Goal: Book appointment/travel/reservation

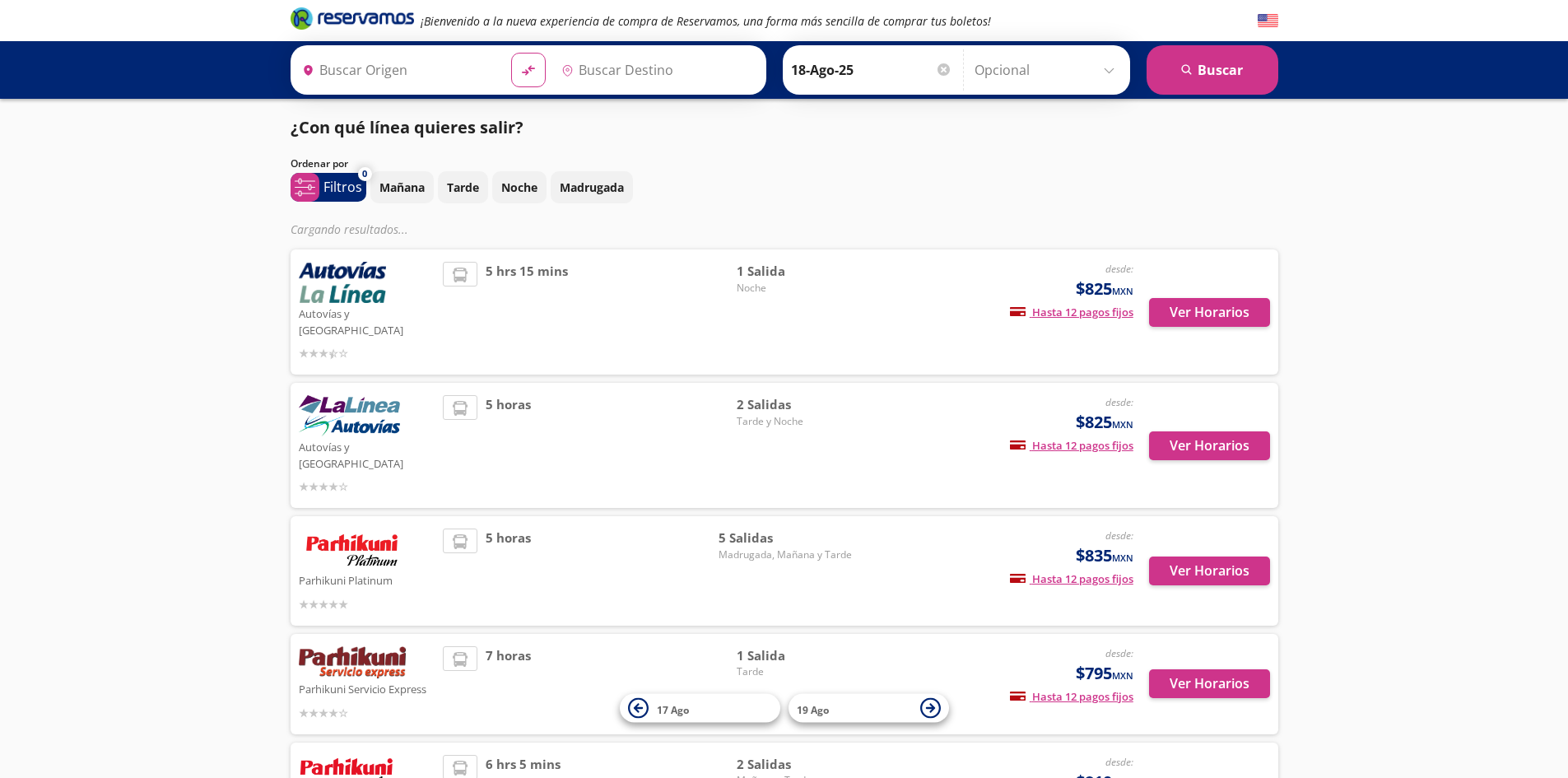
type input "Zihuatanejo, [GEOGRAPHIC_DATA]"
type input "[GEOGRAPHIC_DATA], [GEOGRAPHIC_DATA]"
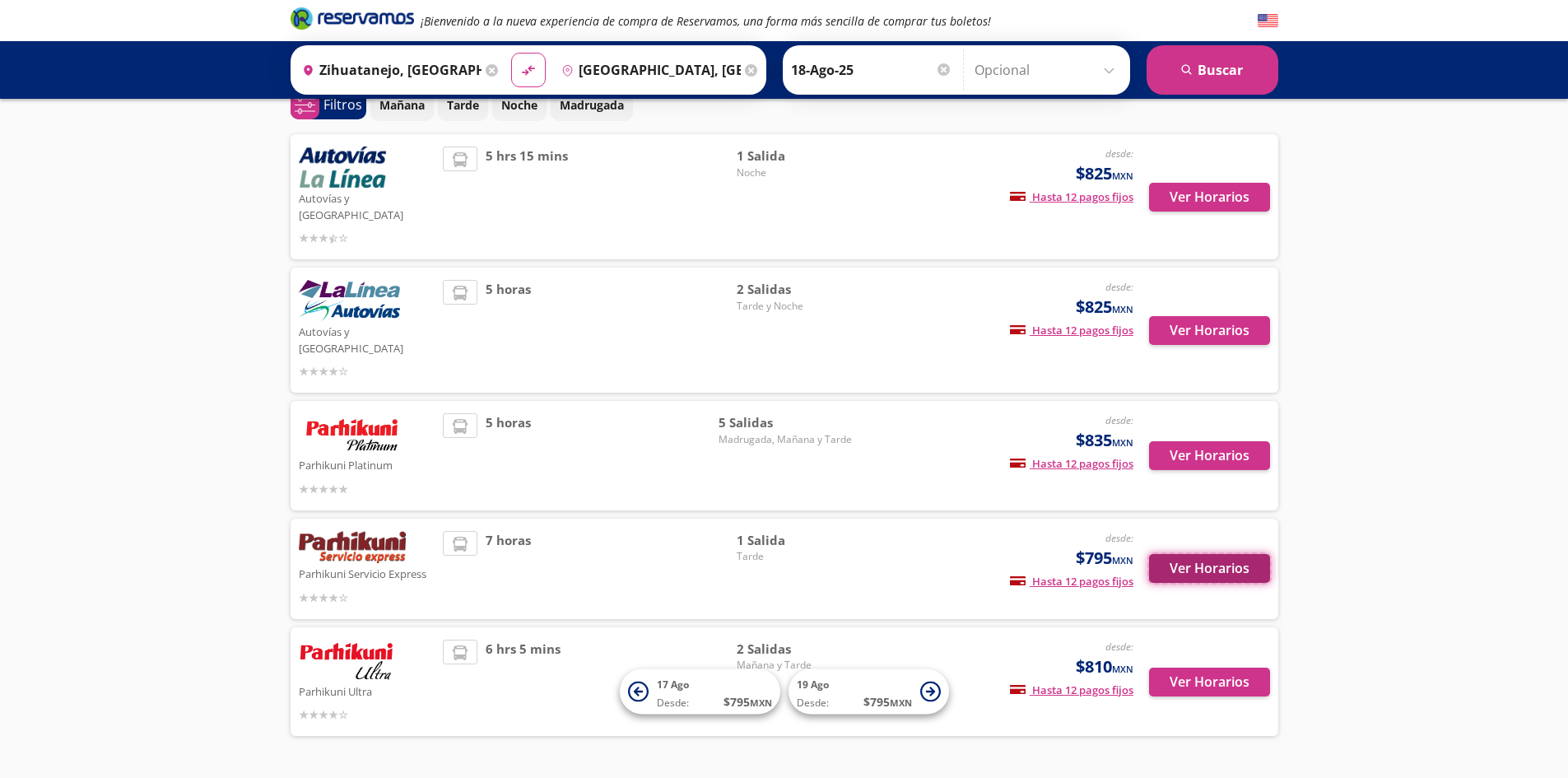
click at [1209, 554] on button "Ver Horarios" at bounding box center [1210, 568] width 121 height 29
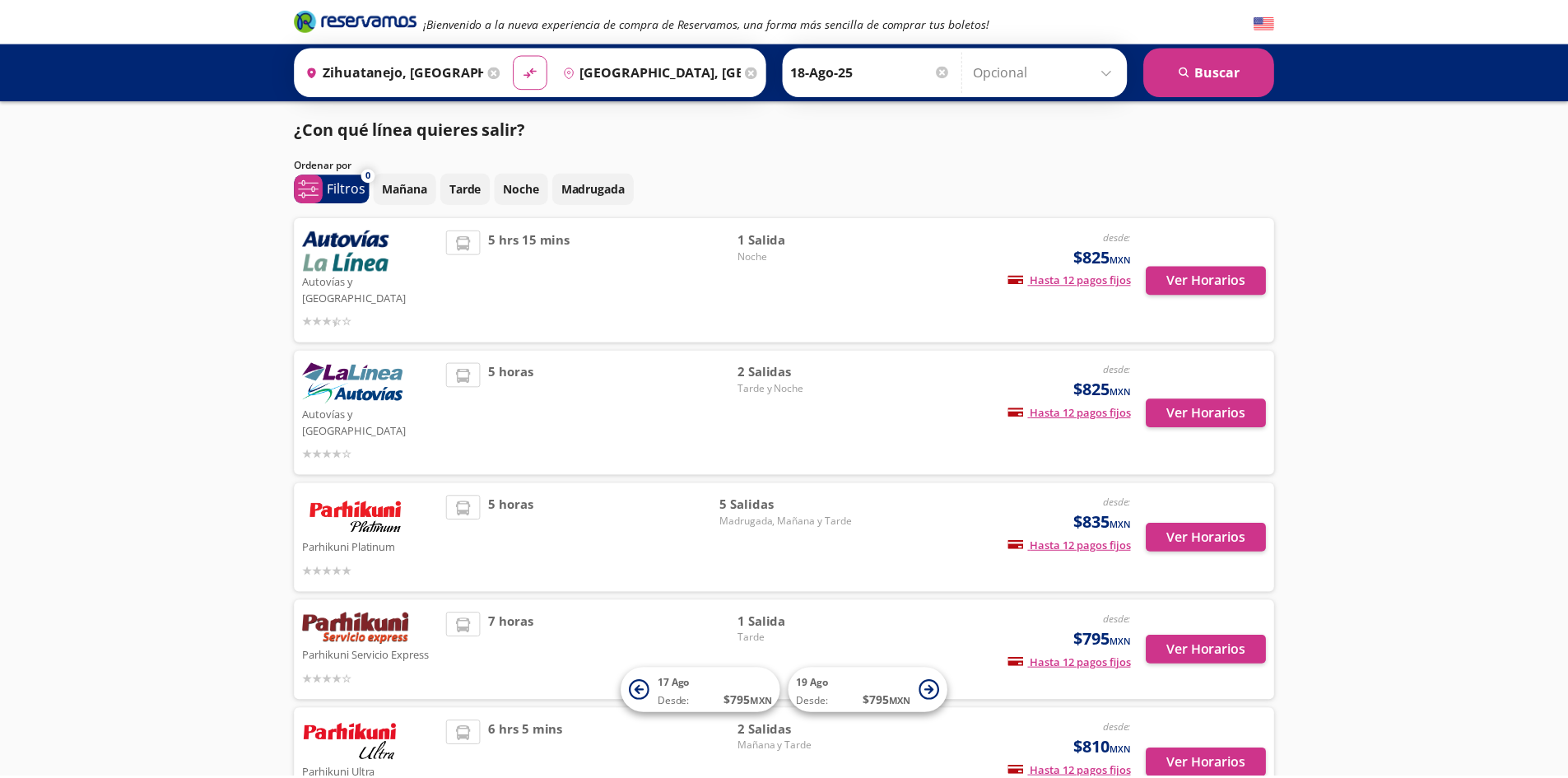
scroll to position [82, 0]
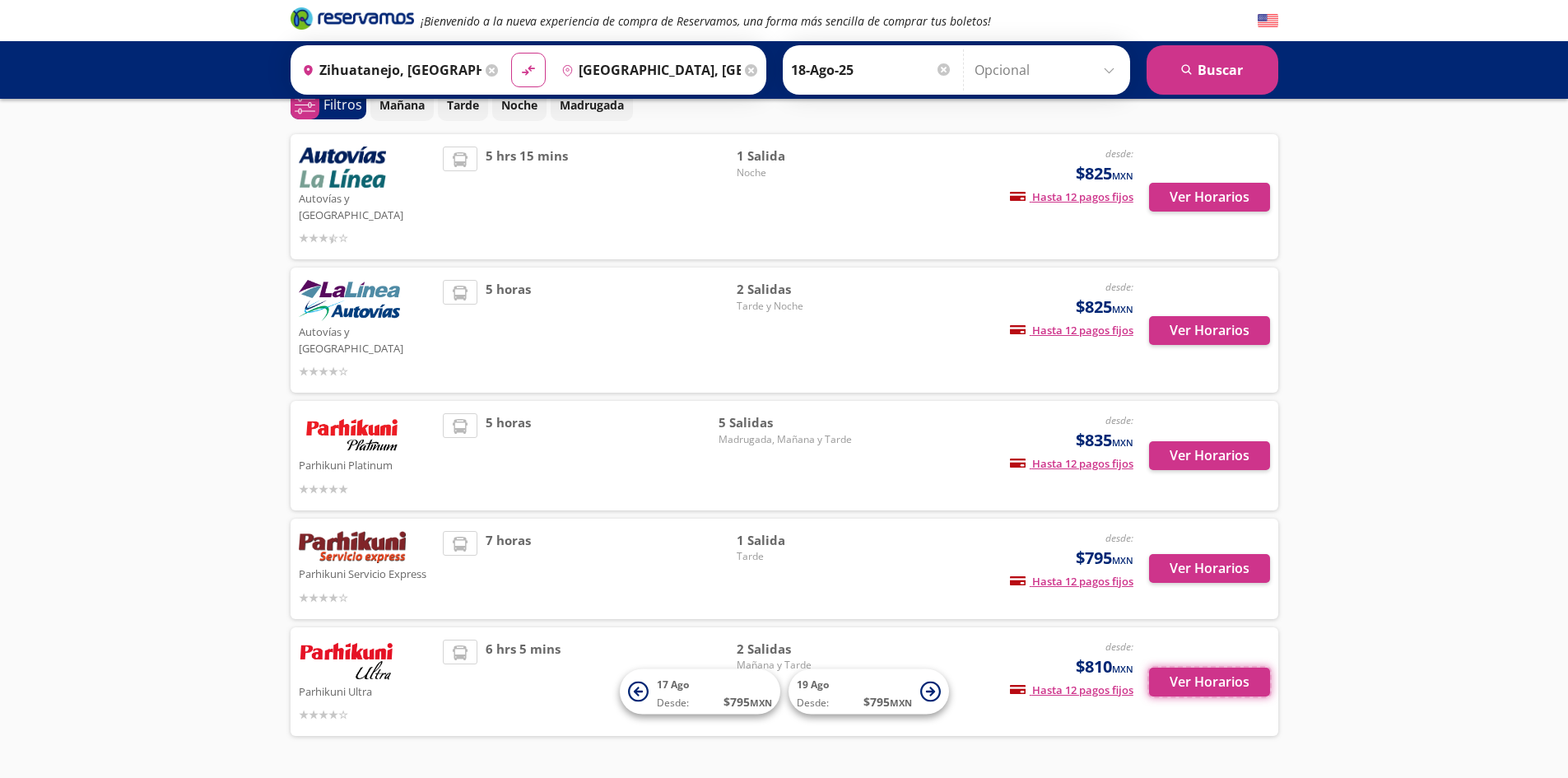
click at [1180, 667] on button "Ver Horarios" at bounding box center [1210, 682] width 121 height 29
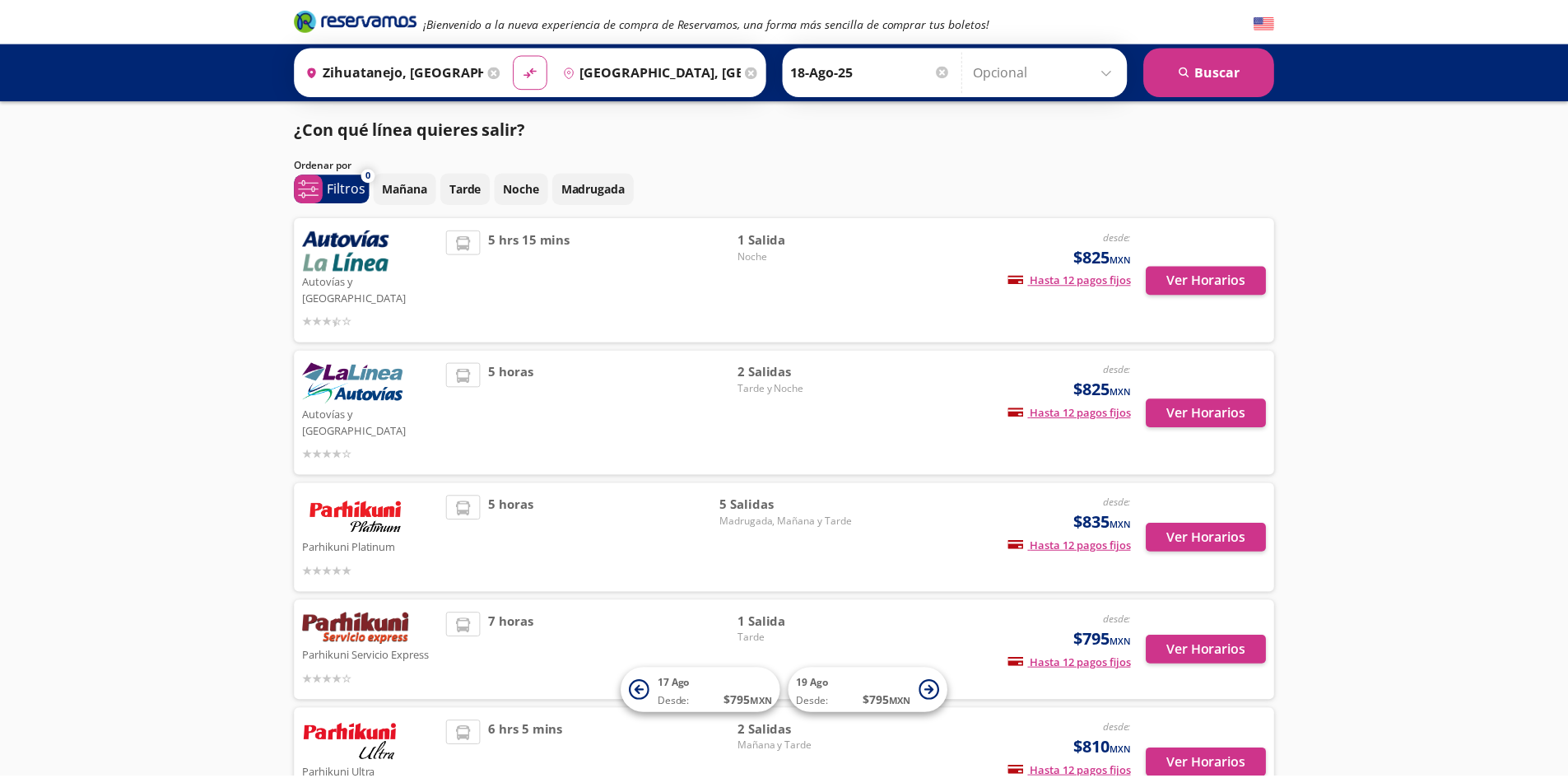
scroll to position [82, 0]
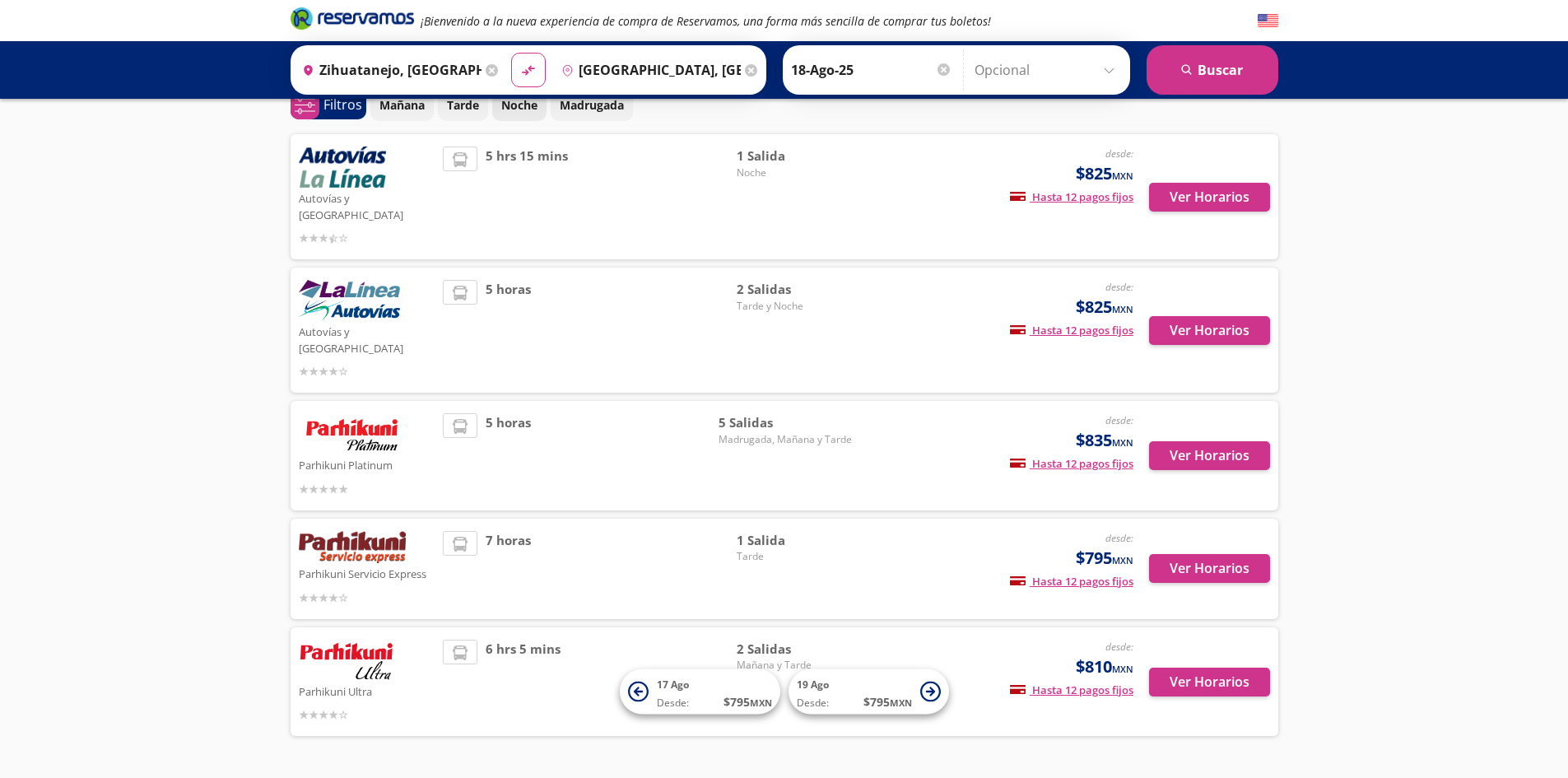
click at [507, 117] on button "Noche" at bounding box center [519, 105] width 54 height 32
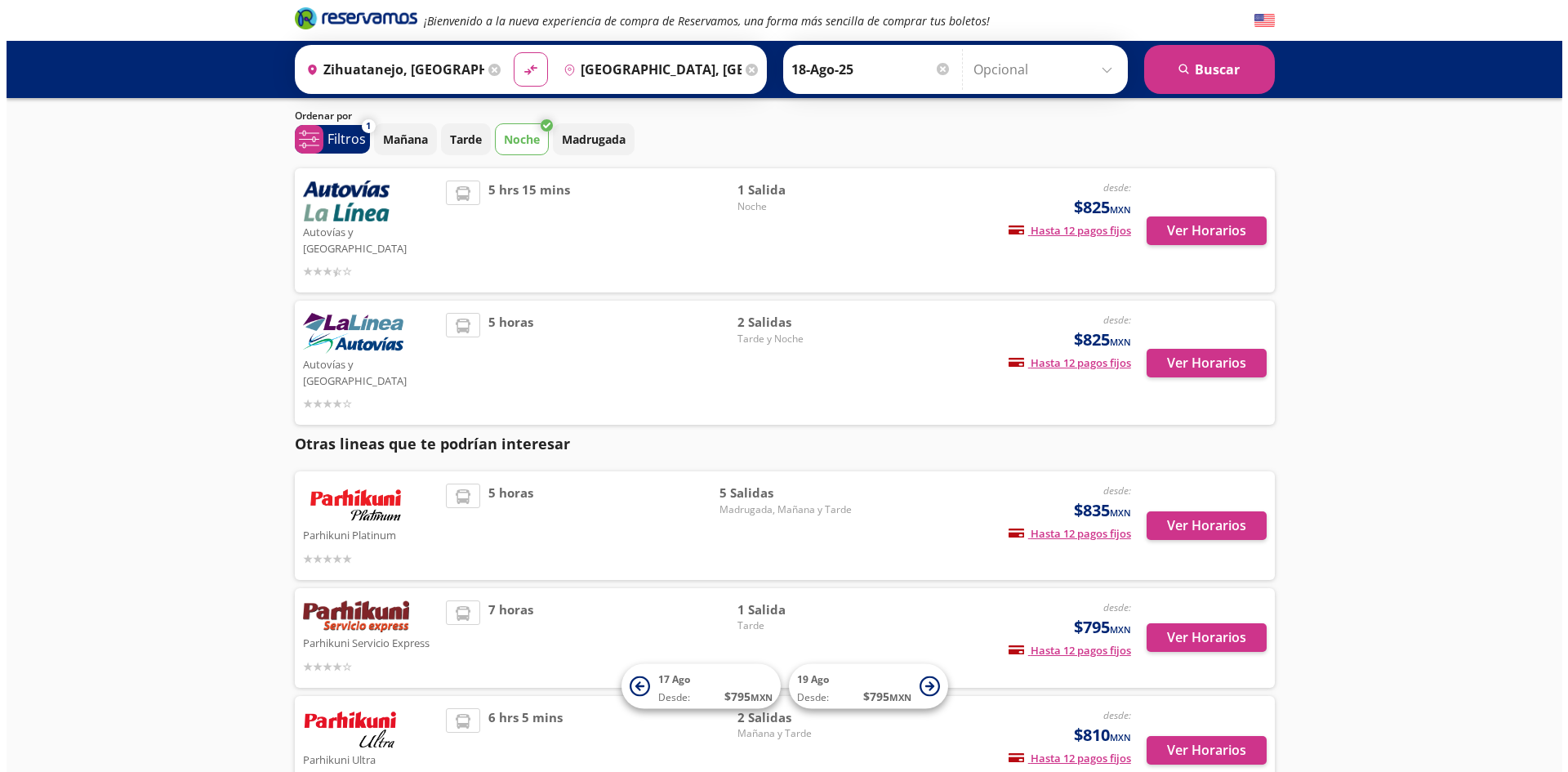
scroll to position [0, 0]
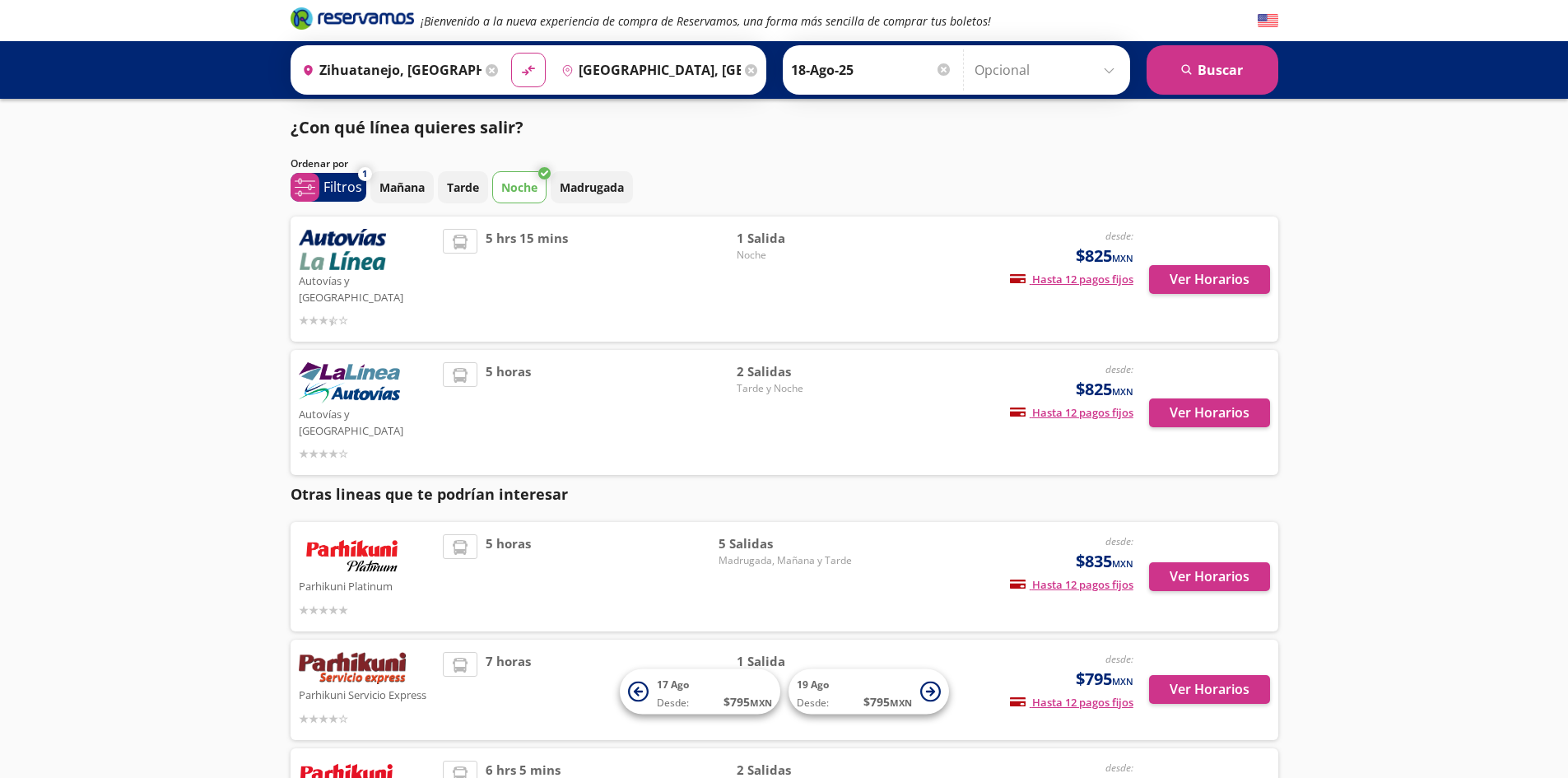
click at [925, 271] on div "desde: $825 MXN Hasta 12 pagos fijos Pagos fijos en compras mayores a $30 MXN, …" at bounding box center [996, 279] width 272 height 100
click at [1245, 265] on button "Ver Horarios" at bounding box center [1210, 279] width 121 height 29
